Goal: Information Seeking & Learning: Learn about a topic

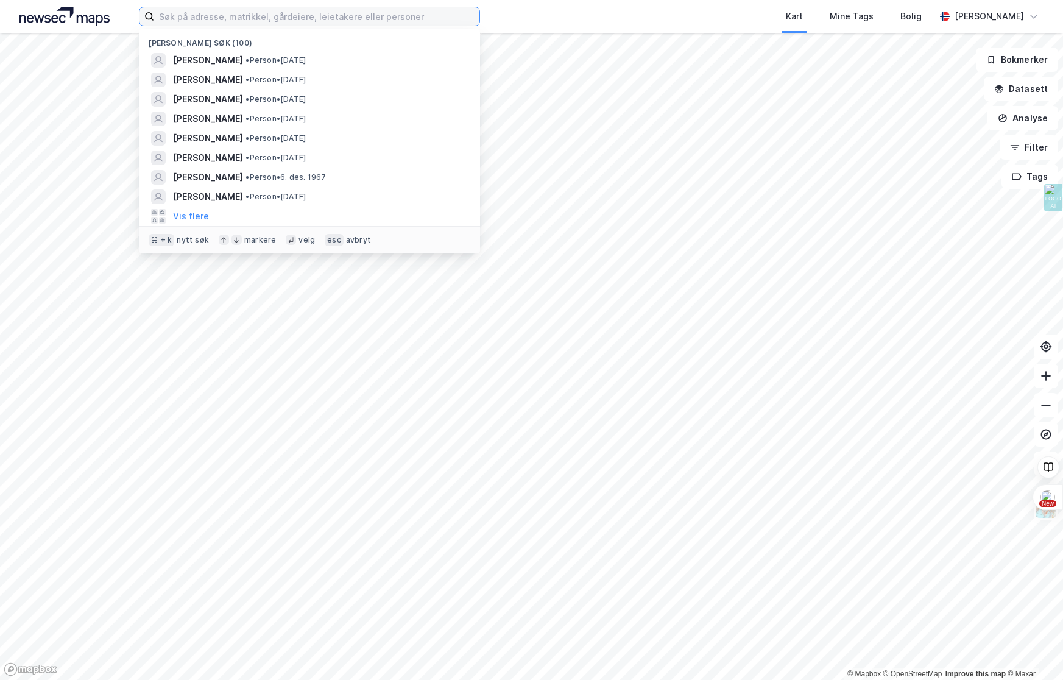
click at [227, 10] on input at bounding box center [316, 16] width 325 height 18
paste input "[STREET_ADDRESS]"
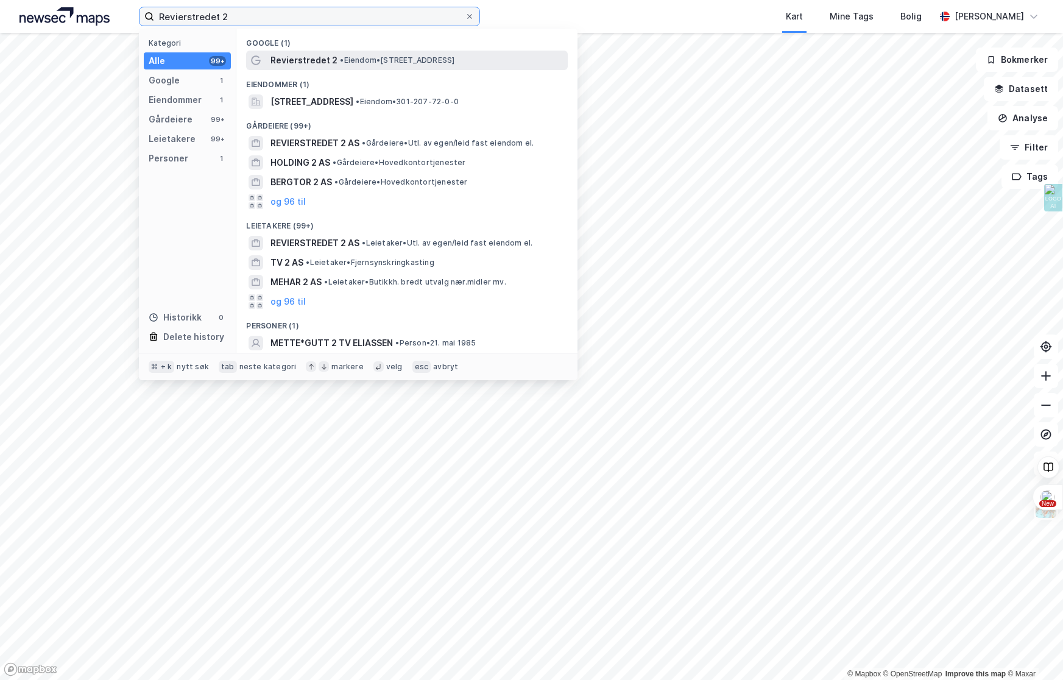
type input "Revierstredet 2"
click at [321, 51] on div "Revierstredet 2 • Eiendom • [STREET_ADDRESS]" at bounding box center [407, 60] width 322 height 19
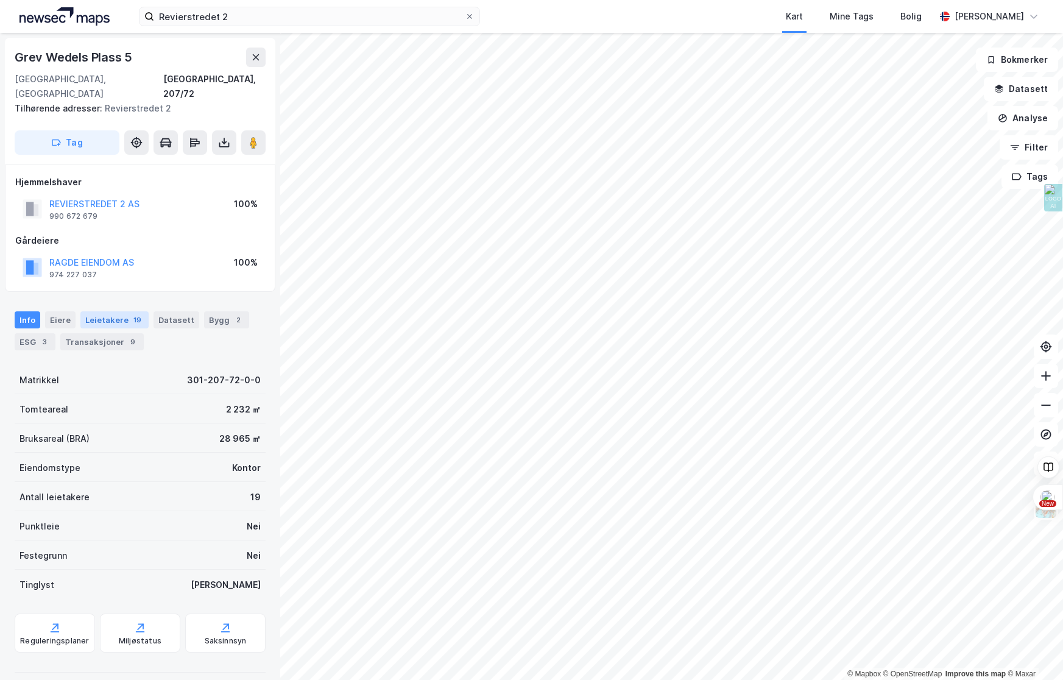
click at [108, 312] on div "Leietakere 19" at bounding box center [114, 319] width 68 height 17
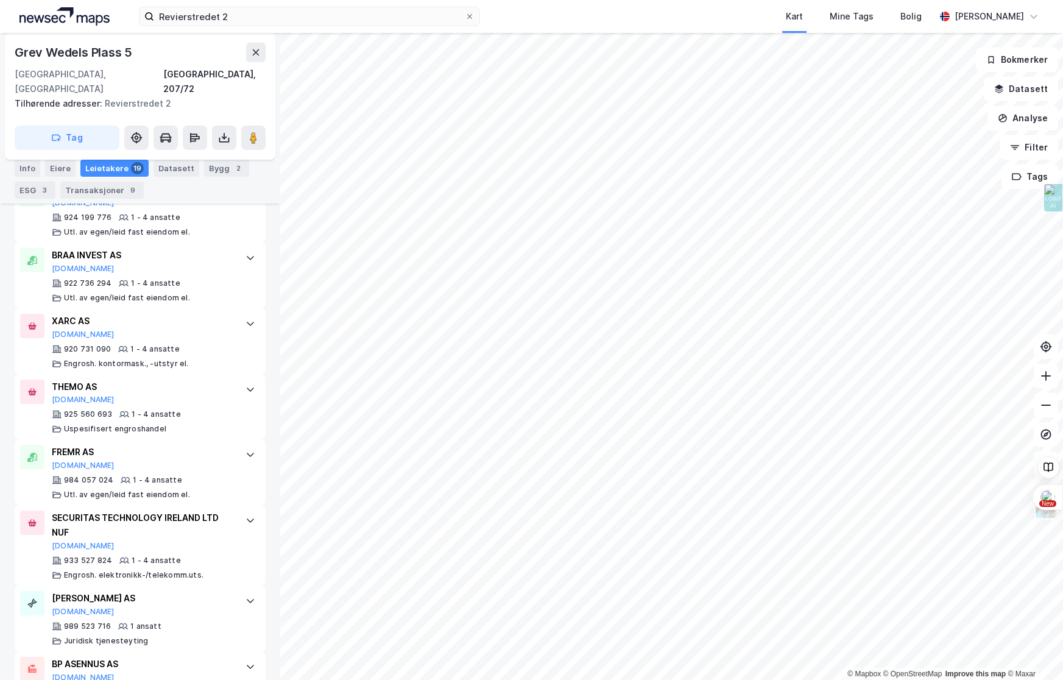
scroll to position [1155, 0]
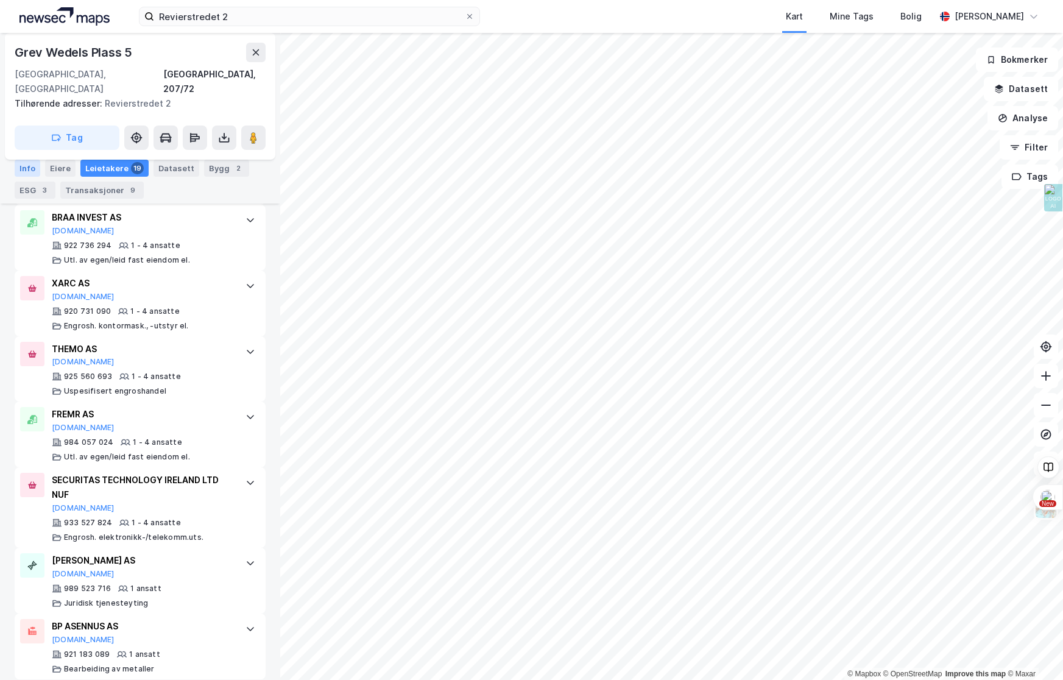
click at [18, 169] on div "Info" at bounding box center [28, 168] width 26 height 17
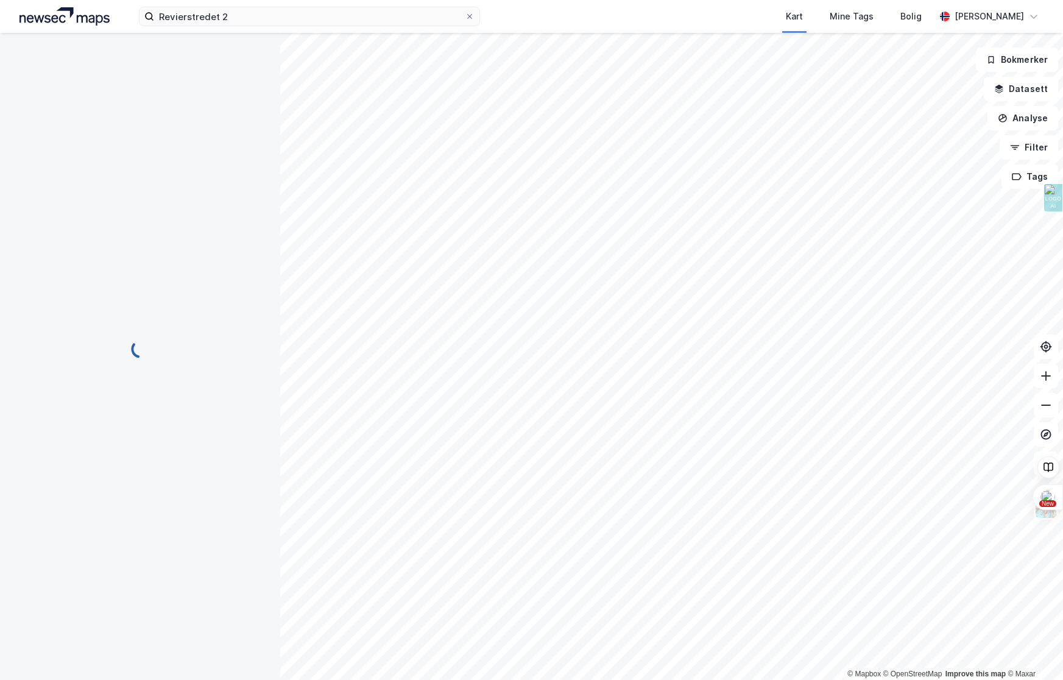
scroll to position [62, 0]
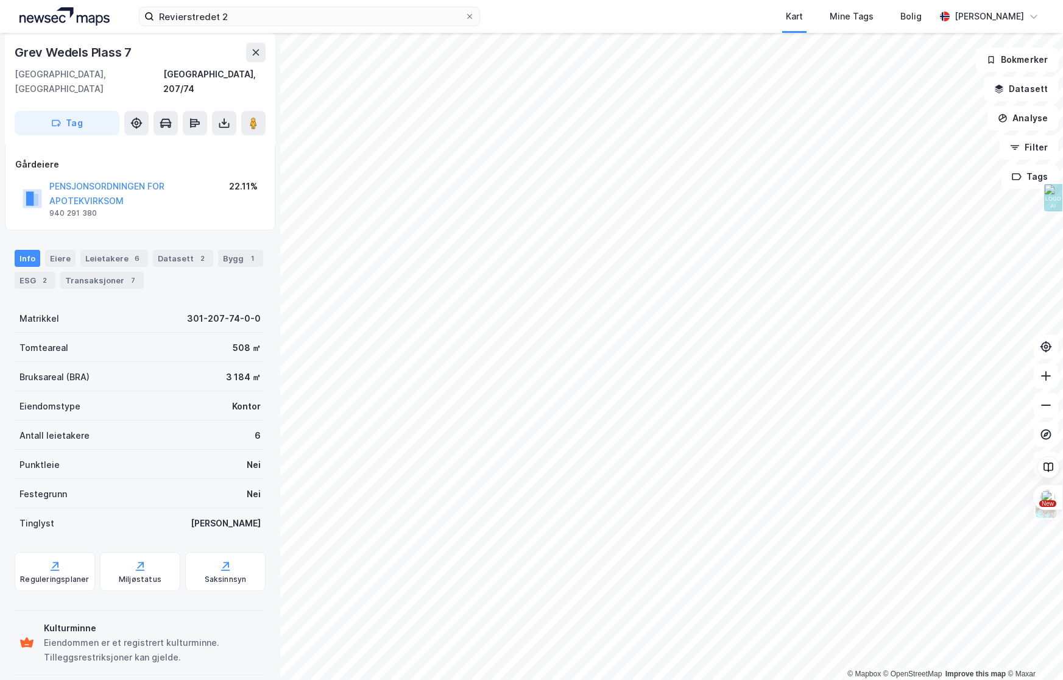
scroll to position [62, 0]
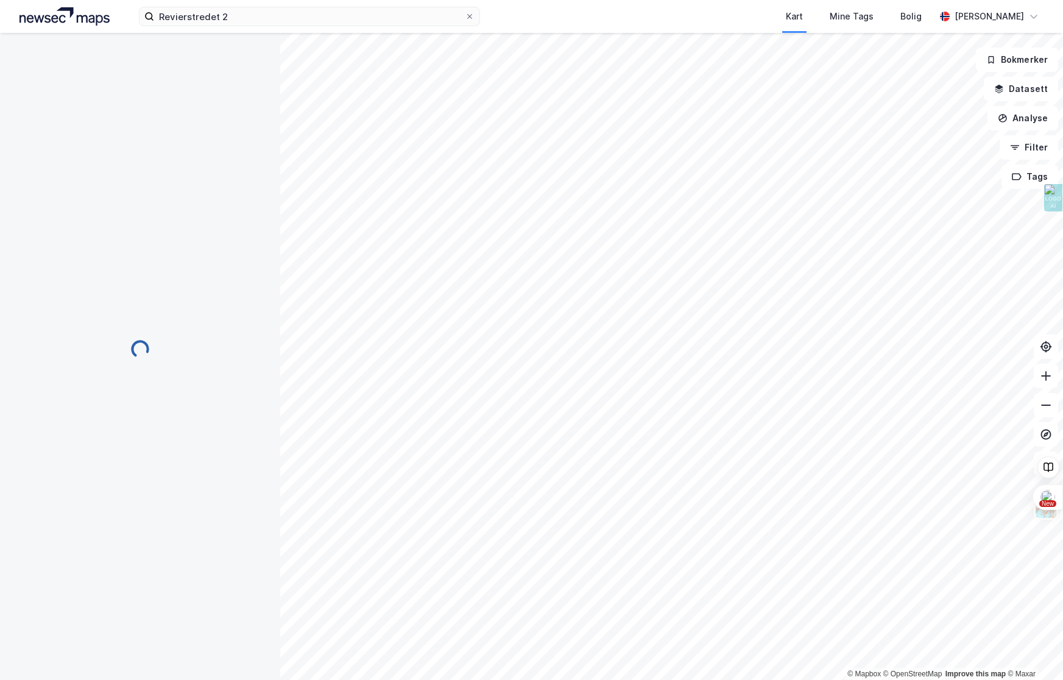
scroll to position [5, 0]
